Goal: Task Accomplishment & Management: Use online tool/utility

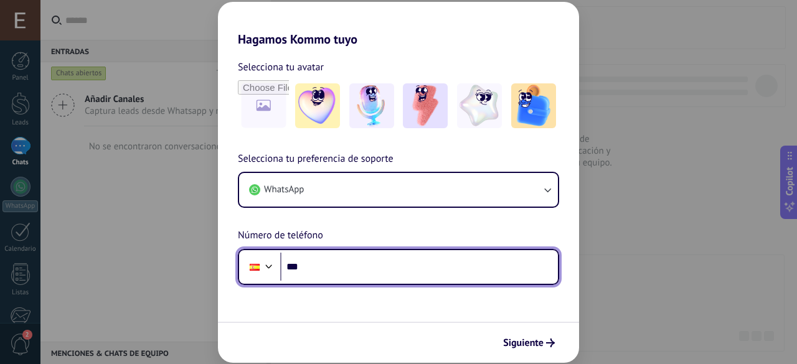
click at [360, 269] on input "***" at bounding box center [419, 267] width 278 height 29
type input "**********"
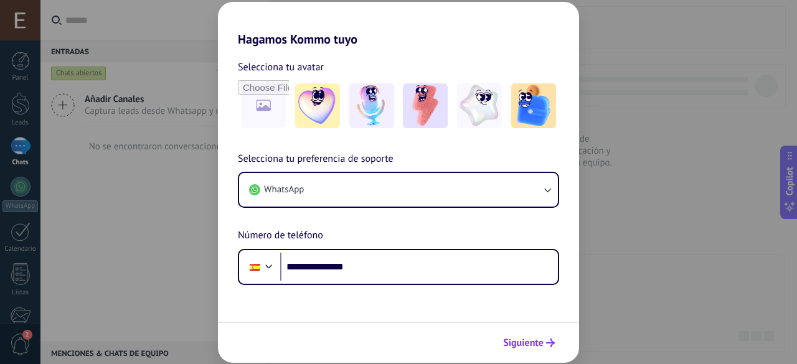
click at [523, 343] on span "Siguiente" at bounding box center [523, 343] width 40 height 9
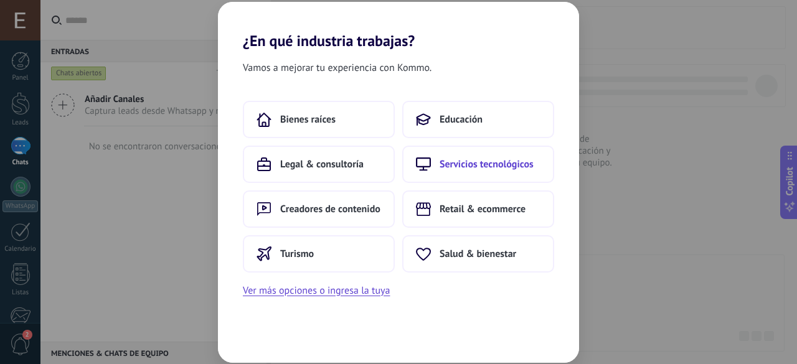
click at [431, 172] on button "Servicios tecnológicos" at bounding box center [478, 164] width 152 height 37
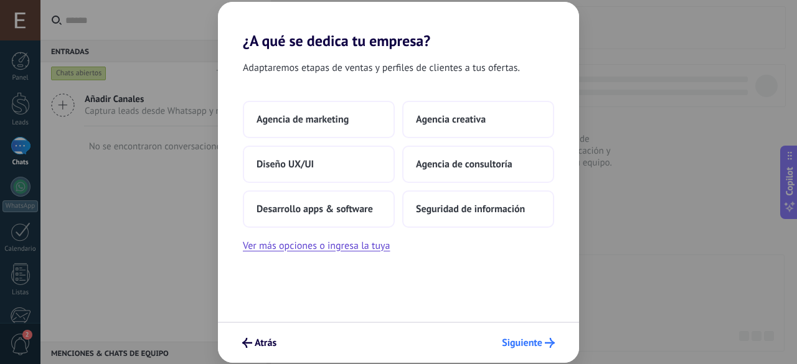
click at [531, 344] on span "Siguiente" at bounding box center [522, 343] width 40 height 9
click at [454, 172] on button "Agencia de consultoría" at bounding box center [478, 164] width 152 height 37
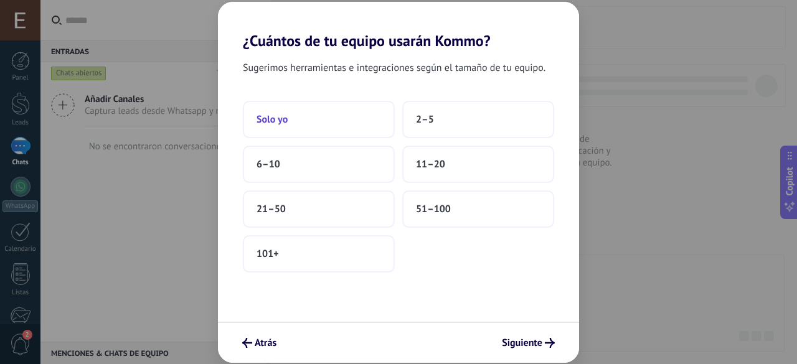
click at [358, 119] on button "Solo yo" at bounding box center [319, 119] width 152 height 37
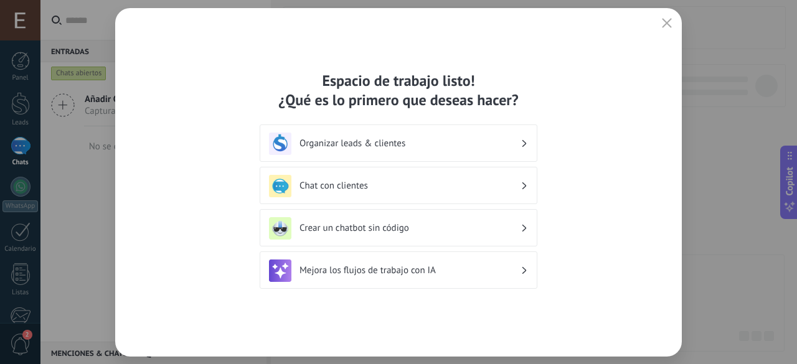
click at [351, 195] on div "Chat con clientes" at bounding box center [398, 186] width 259 height 22
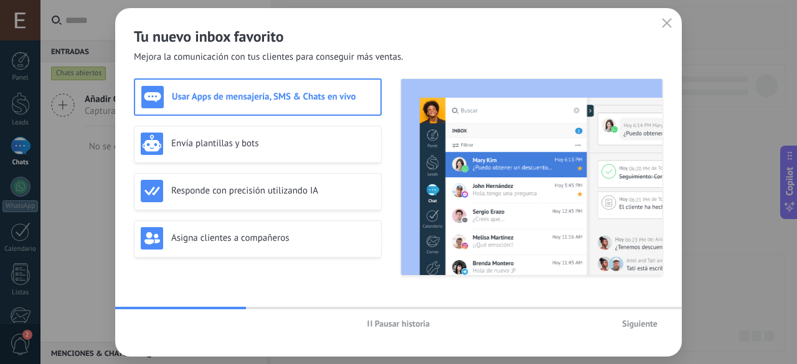
click at [646, 323] on span "Siguiente" at bounding box center [639, 323] width 35 height 9
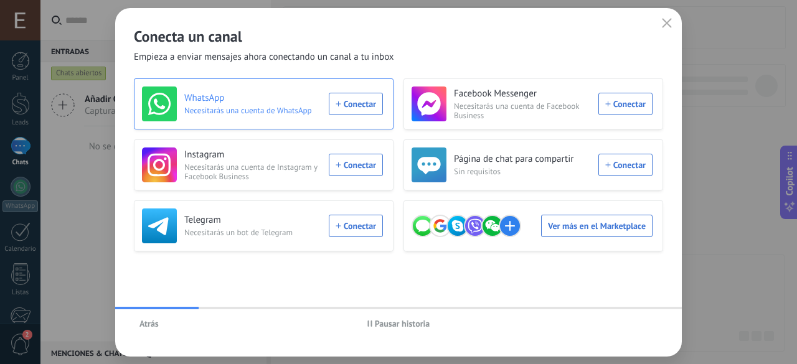
click at [350, 105] on div "WhatsApp Necesitarás una cuenta de WhatsApp Conectar" at bounding box center [262, 104] width 241 height 35
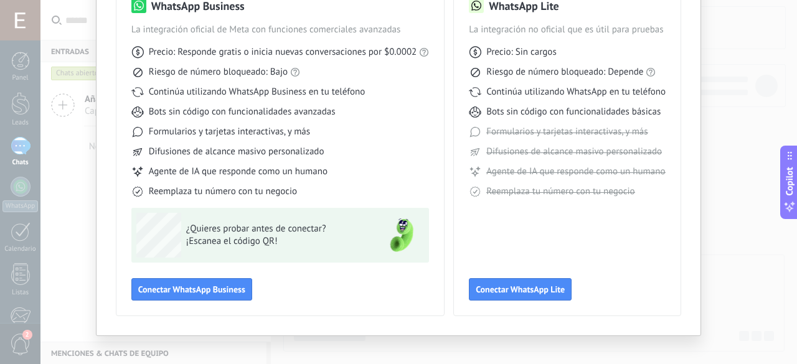
scroll to position [110, 0]
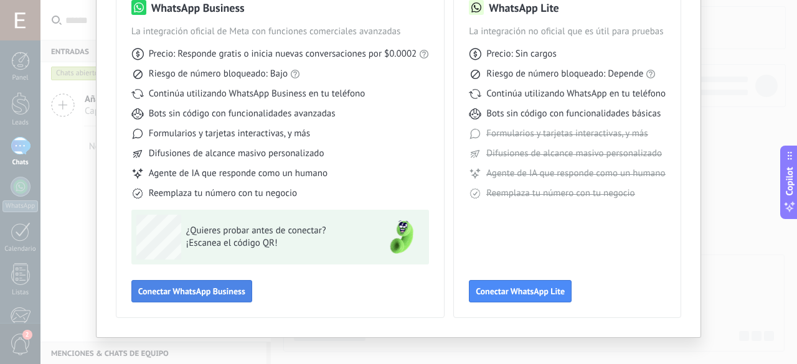
click at [162, 296] on span "Conectar WhatsApp Business" at bounding box center [191, 291] width 107 height 9
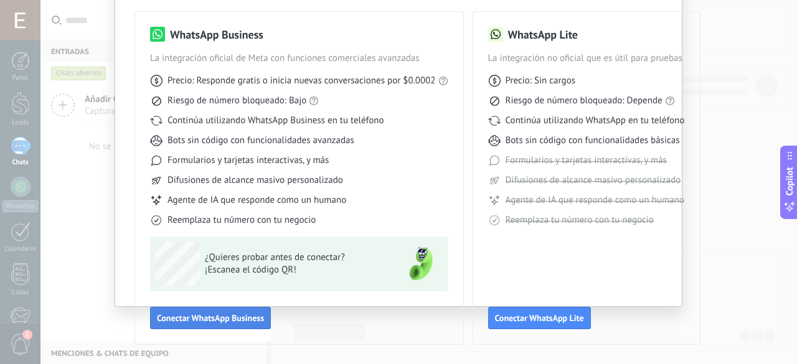
scroll to position [83, 0]
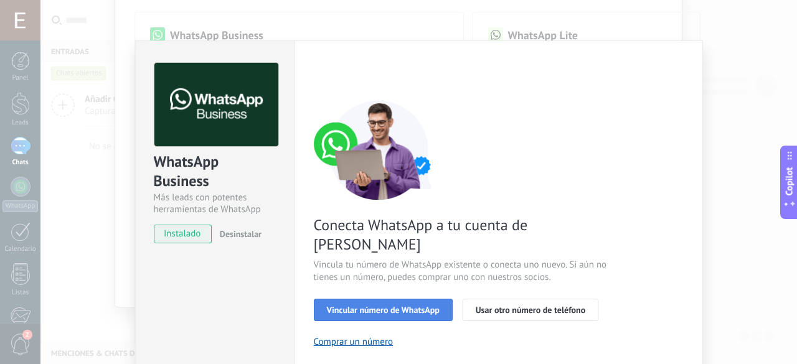
click at [391, 306] on span "Vincular número de WhatsApp" at bounding box center [383, 310] width 113 height 9
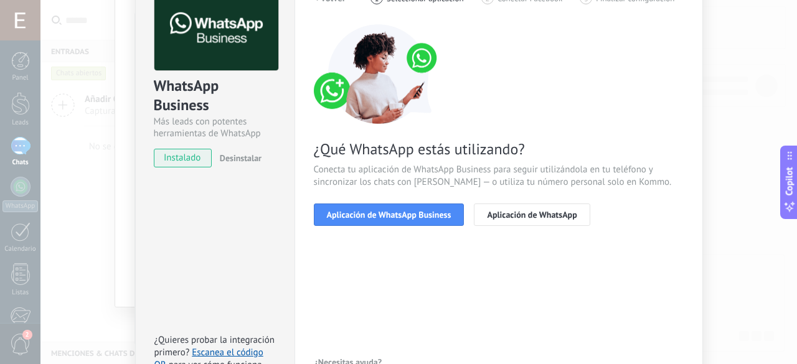
scroll to position [80, 0]
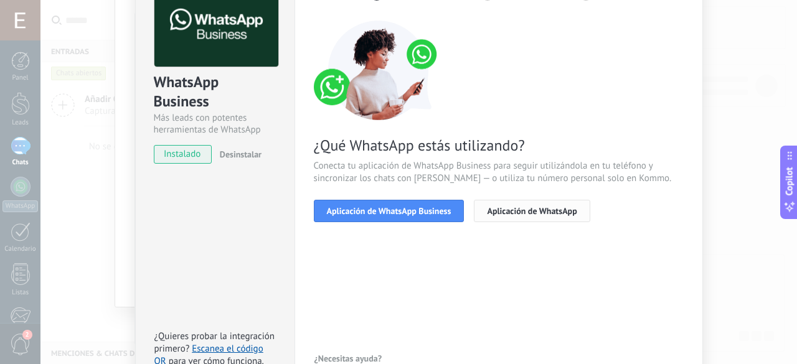
click at [496, 213] on span "Aplicación de WhatsApp" at bounding box center [532, 211] width 90 height 9
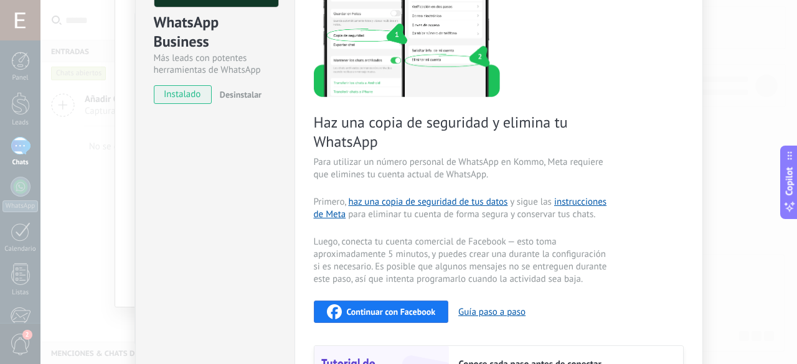
scroll to position [143, 0]
